Goal: Task Accomplishment & Management: Manage account settings

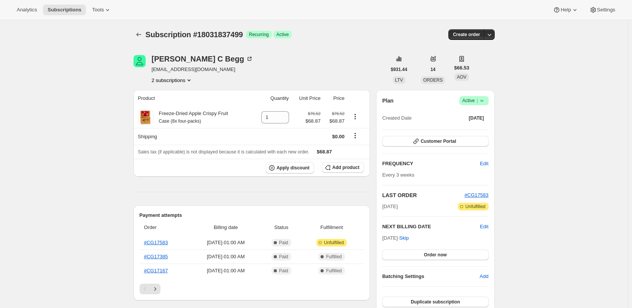
click at [485, 98] on icon at bounding box center [482, 101] width 8 height 8
click at [483, 128] on span "Cancel subscription" at bounding box center [476, 129] width 43 height 6
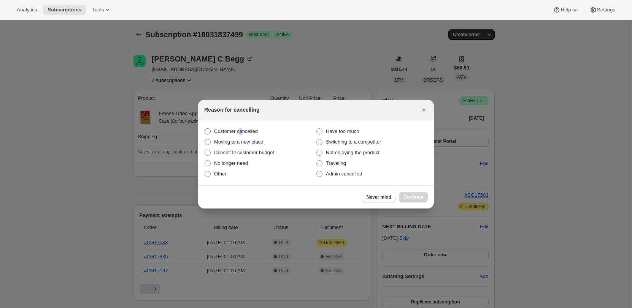
drag, startPoint x: 240, startPoint y: 130, endPoint x: 249, endPoint y: 134, distance: 9.4
click at [240, 131] on span "Customer cancelled" at bounding box center [236, 131] width 44 height 6
click at [245, 129] on span "Customer cancelled" at bounding box center [236, 131] width 44 height 6
click at [205, 129] on input "Customer cancelled" at bounding box center [204, 128] width 0 height 0
radio input "true"
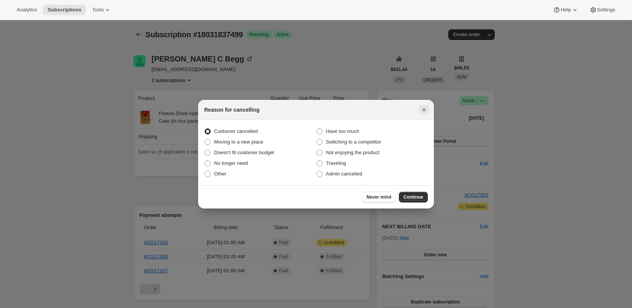
click at [419, 108] on button "Close" at bounding box center [423, 110] width 11 height 11
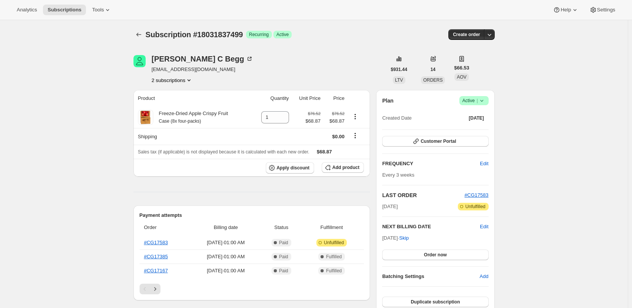
click at [483, 101] on icon at bounding box center [481, 101] width 3 height 2
click at [472, 122] on ul "Pause subscription Cancel subscription" at bounding box center [476, 121] width 48 height 25
click at [471, 117] on span "Pause subscription" at bounding box center [476, 116] width 42 height 6
